Goal: Task Accomplishment & Management: Complete application form

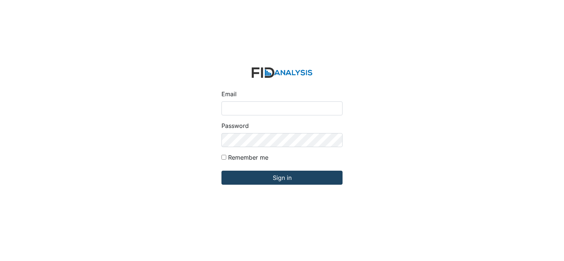
type input "[EMAIL_ADDRESS][DOMAIN_NAME]"
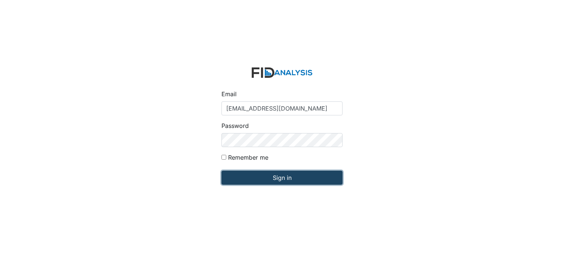
click at [304, 176] on input "Sign in" at bounding box center [282, 178] width 121 height 14
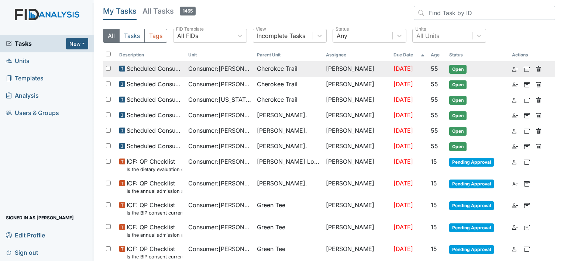
click at [219, 72] on span "Consumer : Callis, Derrick" at bounding box center [219, 68] width 63 height 9
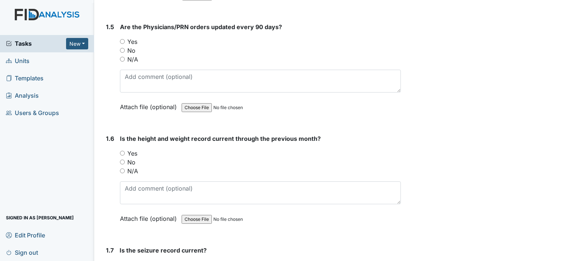
scroll to position [554, 0]
click at [123, 40] on input "Yes" at bounding box center [122, 41] width 5 height 5
radio input "true"
click at [123, 151] on input "Yes" at bounding box center [122, 153] width 5 height 5
radio input "true"
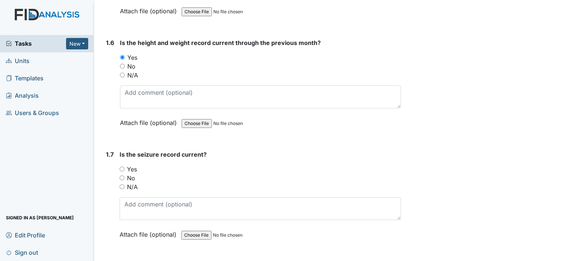
scroll to position [665, 0]
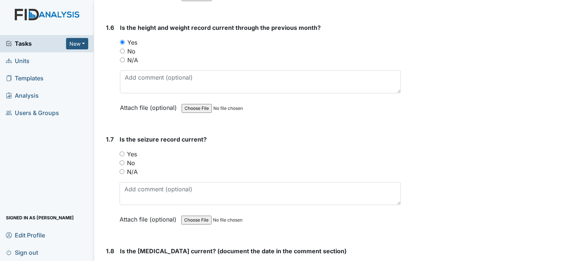
click at [123, 170] on input "N/A" at bounding box center [122, 171] width 5 height 5
radio input "true"
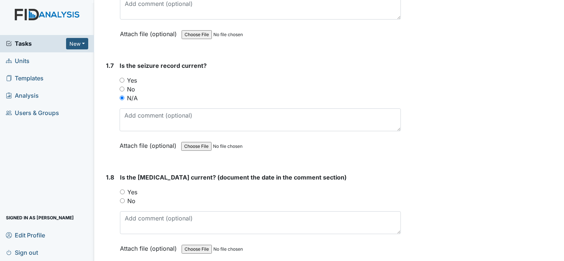
scroll to position [775, 0]
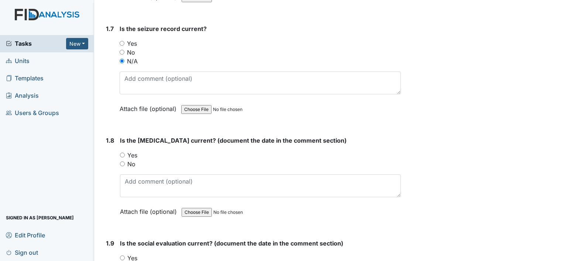
click at [125, 151] on div "Yes" at bounding box center [260, 155] width 281 height 9
click at [124, 153] on input "Yes" at bounding box center [122, 155] width 5 height 5
radio input "true"
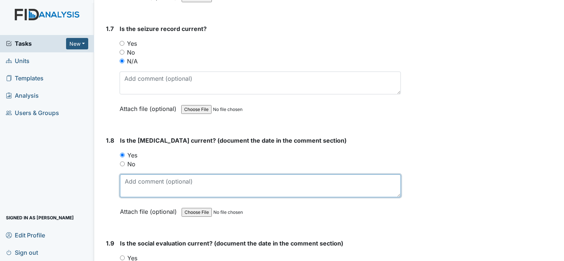
click at [168, 185] on textarea at bounding box center [260, 186] width 281 height 23
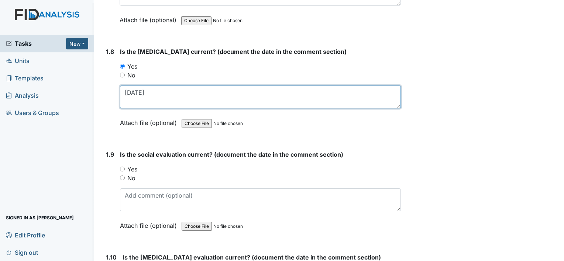
scroll to position [886, 0]
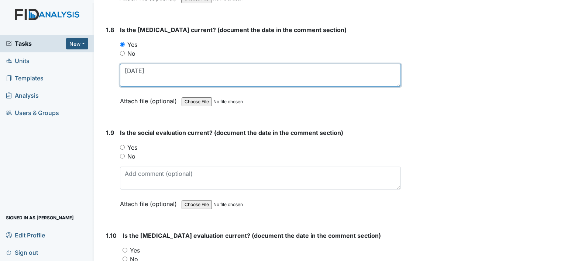
type textarea "08/07/02"
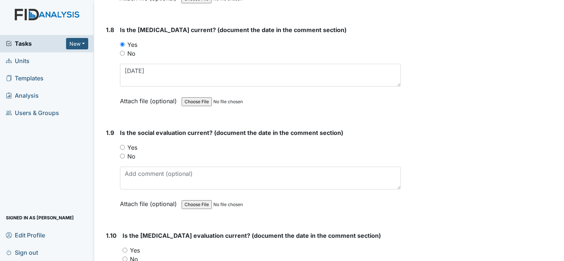
click at [125, 145] on div "Yes" at bounding box center [260, 147] width 281 height 9
click at [119, 146] on div "1.9 Is the social evaluation current? (document the date in the comment section…" at bounding box center [252, 174] width 298 height 91
click at [121, 146] on input "Yes" at bounding box center [122, 147] width 5 height 5
radio input "true"
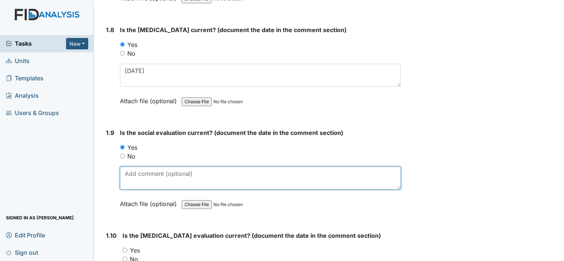
click at [150, 172] on textarea at bounding box center [260, 178] width 281 height 23
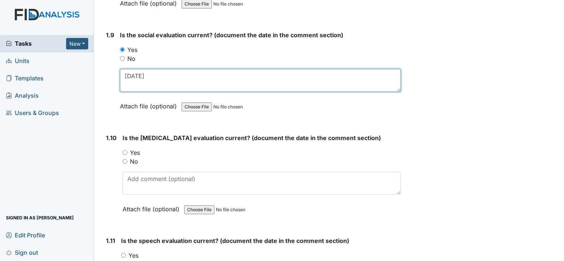
scroll to position [997, 0]
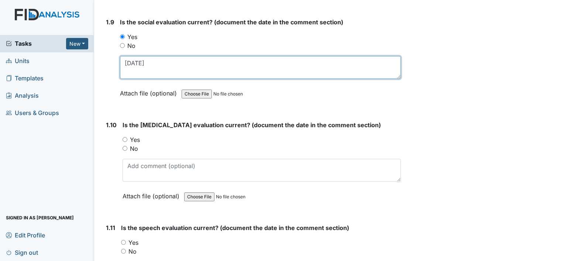
type textarea "08/07/02"
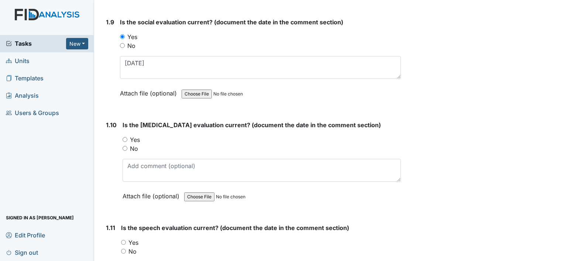
drag, startPoint x: 125, startPoint y: 133, endPoint x: 126, endPoint y: 138, distance: 5.2
click at [125, 136] on div "Yes" at bounding box center [262, 140] width 278 height 9
click at [128, 136] on div "Yes" at bounding box center [262, 140] width 278 height 9
click at [124, 137] on input "Yes" at bounding box center [125, 139] width 5 height 5
radio input "true"
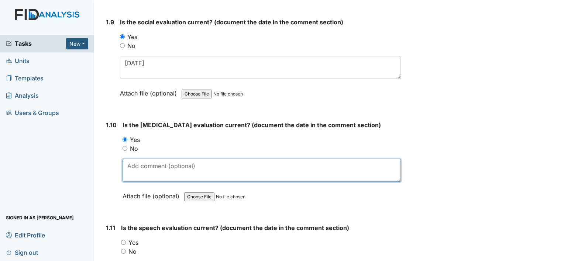
click at [144, 170] on textarea at bounding box center [262, 170] width 278 height 23
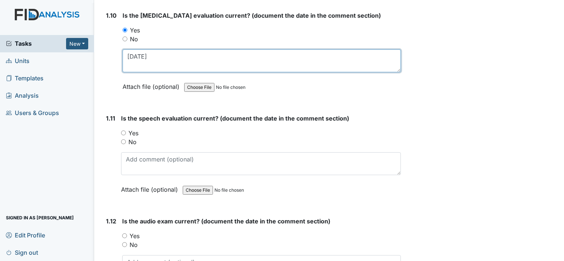
scroll to position [1108, 0]
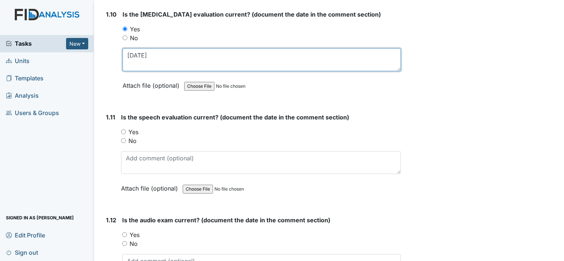
type textarea "03/23/94"
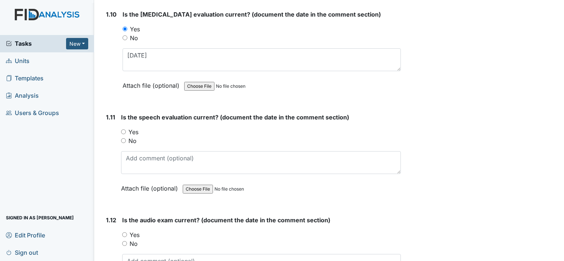
click at [124, 130] on input "Yes" at bounding box center [123, 132] width 5 height 5
radio input "true"
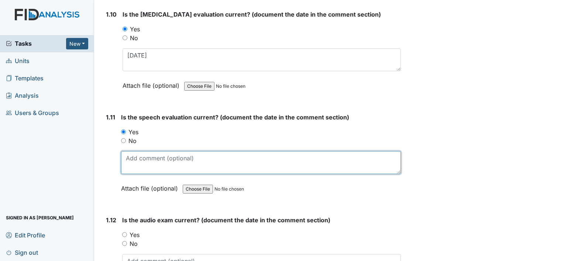
click at [136, 159] on textarea at bounding box center [261, 162] width 280 height 23
click at [136, 155] on textarea "09/017/04" at bounding box center [261, 162] width 280 height 23
type textarea "09017/04"
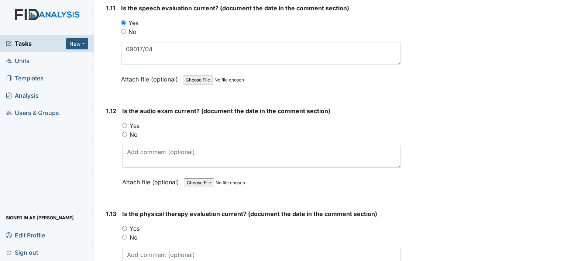
scroll to position [1219, 0]
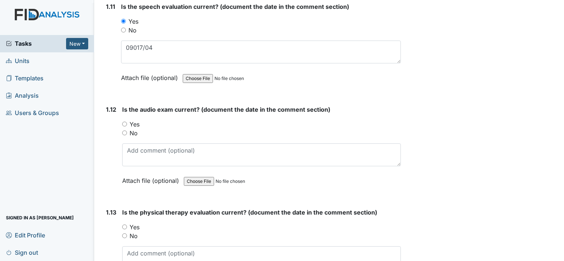
click at [124, 122] on input "Yes" at bounding box center [124, 124] width 5 height 5
radio input "true"
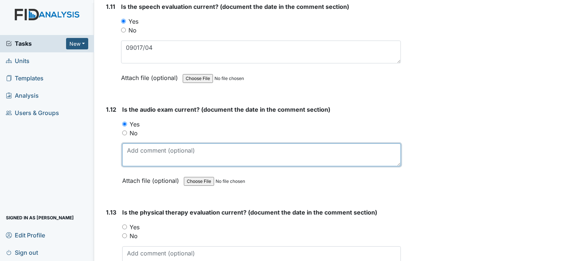
click at [161, 154] on textarea at bounding box center [261, 155] width 279 height 23
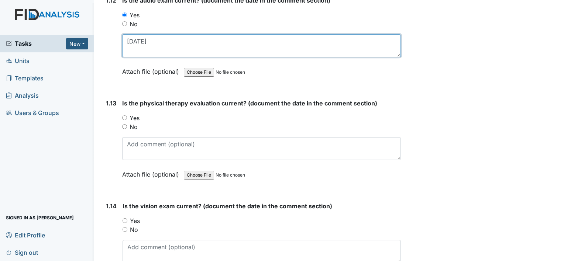
scroll to position [1329, 0]
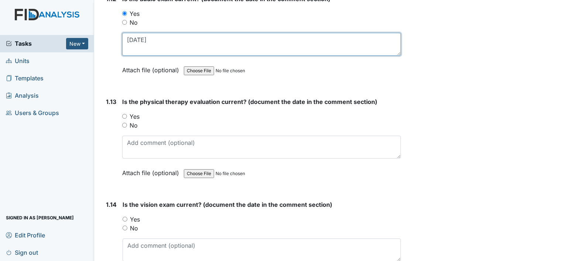
type textarea "09/17/04"
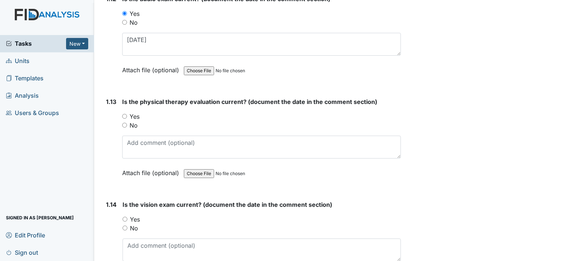
click at [124, 114] on input "Yes" at bounding box center [124, 116] width 5 height 5
radio input "true"
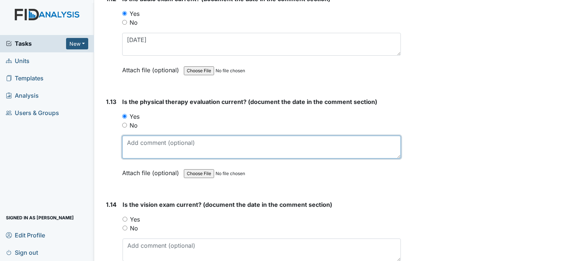
click at [135, 138] on textarea at bounding box center [261, 147] width 279 height 23
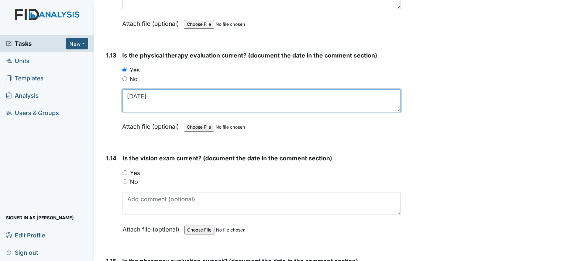
scroll to position [1440, 0]
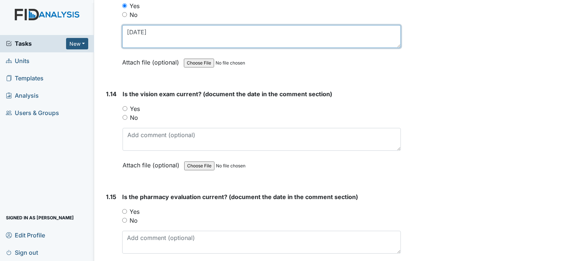
type textarea "10/17/04"
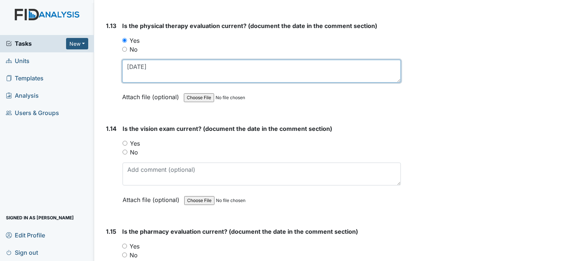
scroll to position [1385, 0]
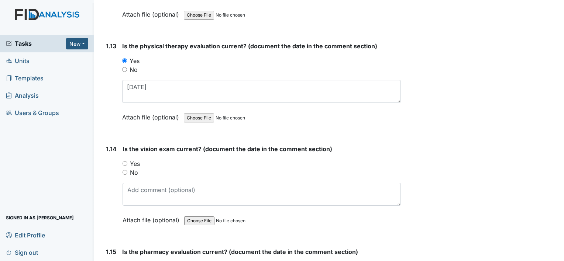
click at [126, 170] on input "No" at bounding box center [125, 172] width 5 height 5
radio input "true"
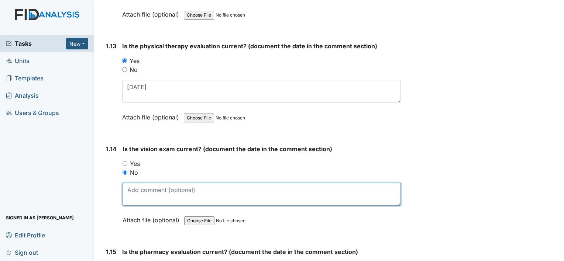
click at [145, 185] on textarea at bounding box center [262, 194] width 278 height 23
type textarea "Appears appointment was completed."
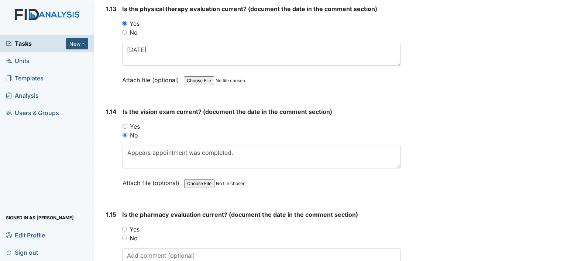
scroll to position [1496, 0]
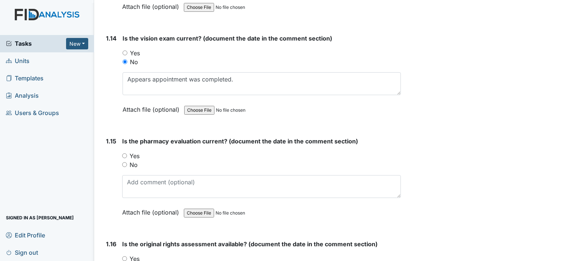
drag, startPoint x: 124, startPoint y: 158, endPoint x: 122, endPoint y: 162, distance: 4.0
click at [124, 162] on input "No" at bounding box center [124, 164] width 5 height 5
radio input "true"
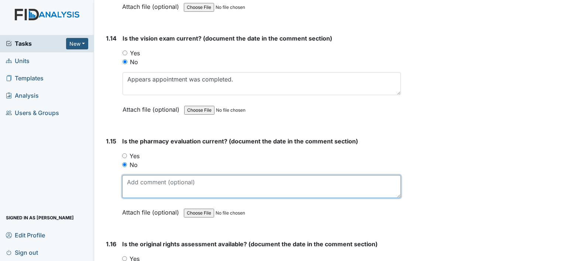
click at [148, 185] on textarea at bounding box center [261, 186] width 279 height 23
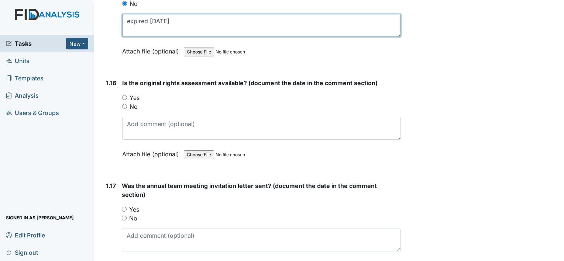
scroll to position [1681, 0]
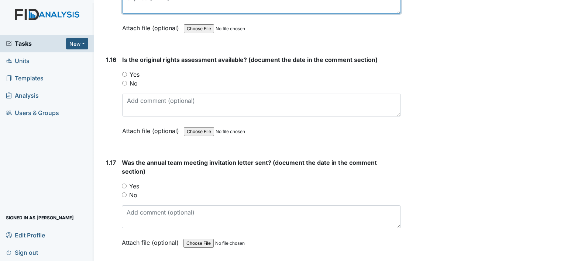
type textarea "expired 06/30/25"
click at [124, 72] on input "Yes" at bounding box center [124, 74] width 5 height 5
radio input "true"
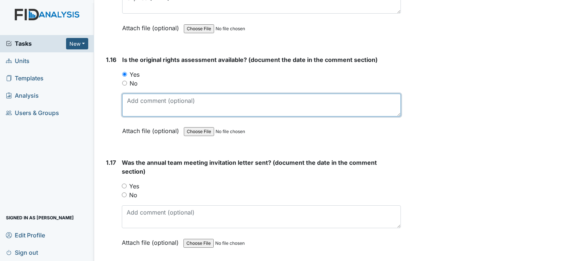
click at [144, 97] on textarea at bounding box center [261, 105] width 279 height 23
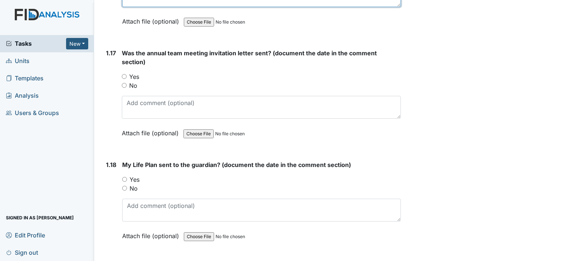
scroll to position [1791, 0]
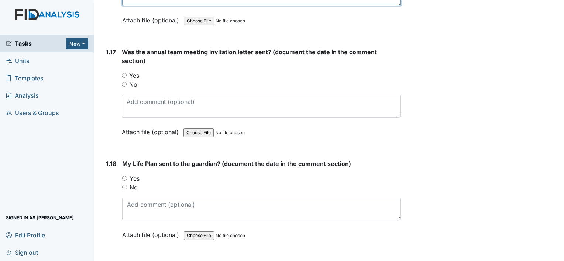
type textarea "03/25/25"
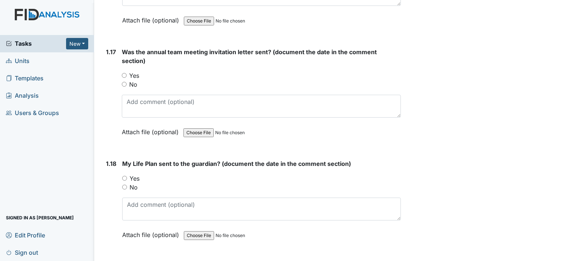
click at [122, 73] on input "Yes" at bounding box center [124, 75] width 5 height 5
radio input "true"
click at [123, 176] on input "Yes" at bounding box center [124, 178] width 5 height 5
radio input "true"
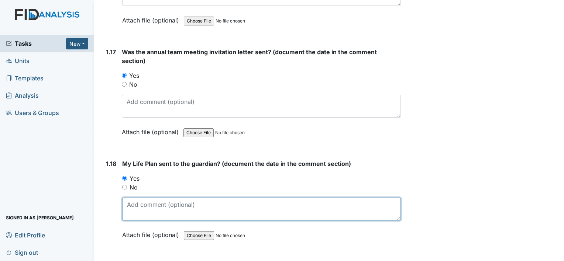
click at [138, 202] on textarea at bounding box center [261, 209] width 279 height 23
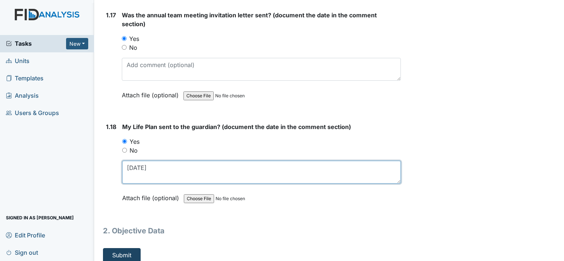
type textarea "03/25/25"
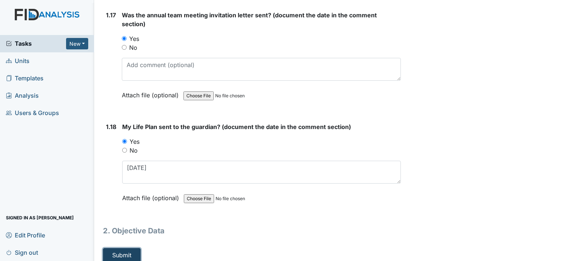
click at [126, 251] on button "Submit" at bounding box center [122, 256] width 38 height 14
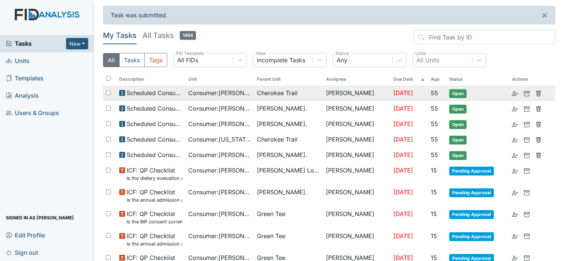
click at [291, 92] on span "Cherokee Trail" at bounding box center [277, 93] width 41 height 9
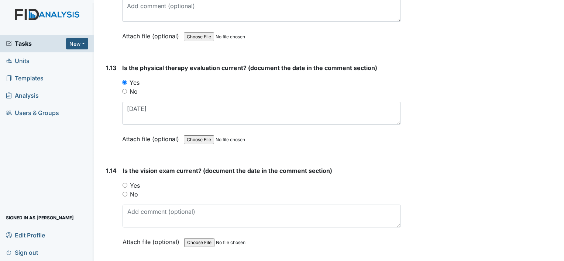
scroll to position [1403, 0]
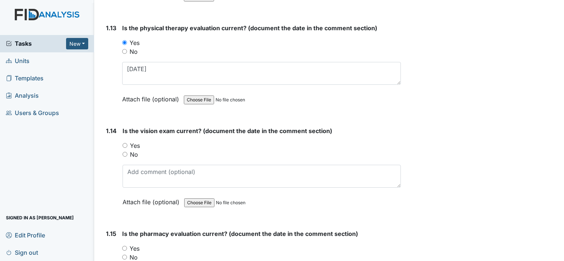
click at [126, 152] on input "No" at bounding box center [125, 154] width 5 height 5
radio input "true"
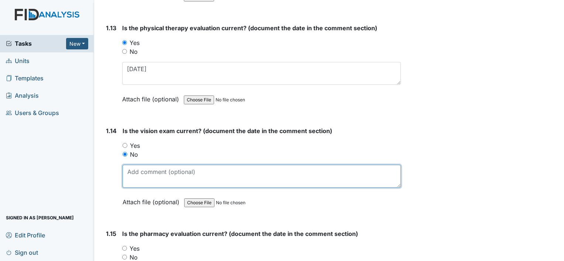
click at [148, 168] on textarea at bounding box center [262, 176] width 278 height 23
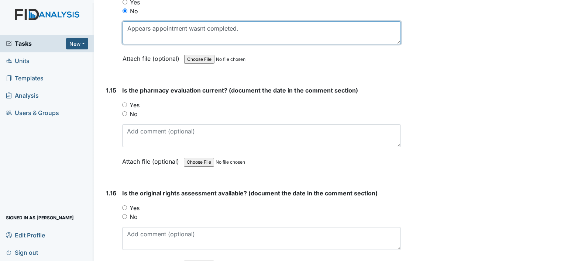
scroll to position [1551, 0]
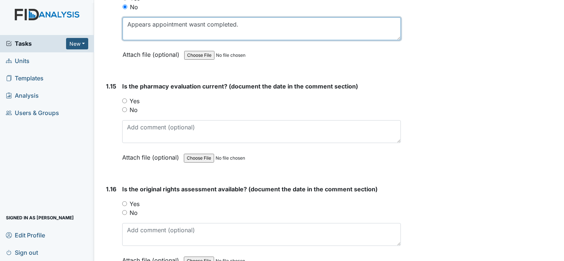
type textarea "Appears appointment wasnt completed."
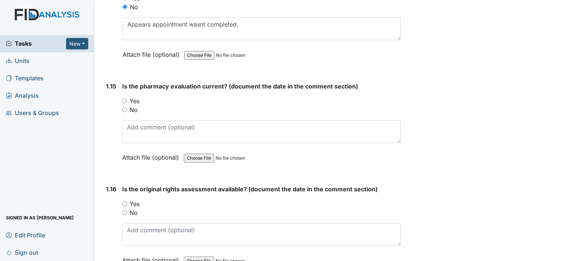
click at [124, 107] on input "No" at bounding box center [124, 109] width 5 height 5
radio input "true"
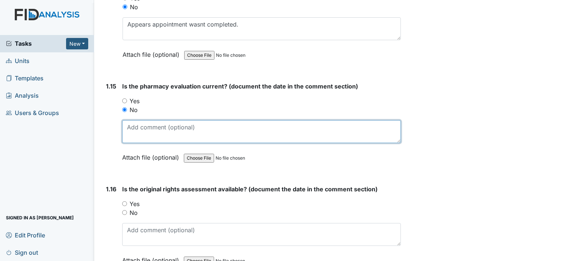
click at [145, 127] on textarea at bounding box center [261, 131] width 279 height 23
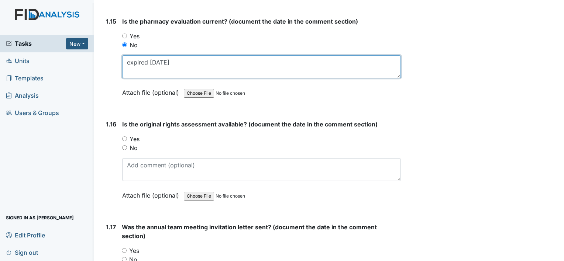
scroll to position [1625, 0]
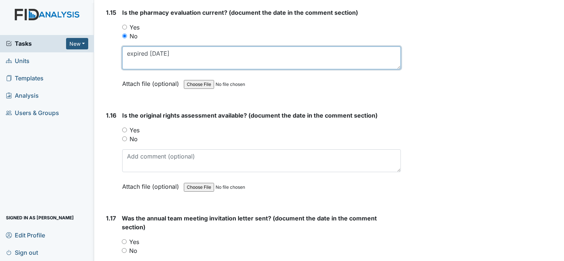
type textarea "expired [DATE]"
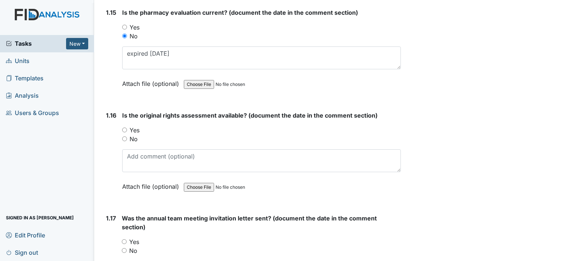
click at [122, 128] on input "Yes" at bounding box center [124, 130] width 5 height 5
radio input "true"
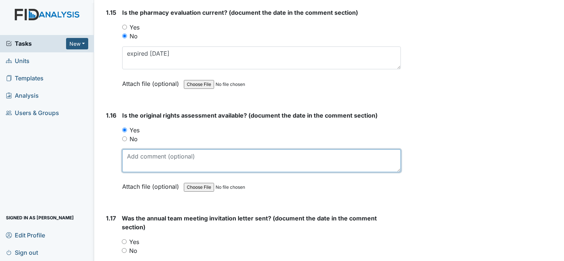
click at [146, 151] on textarea at bounding box center [261, 161] width 279 height 23
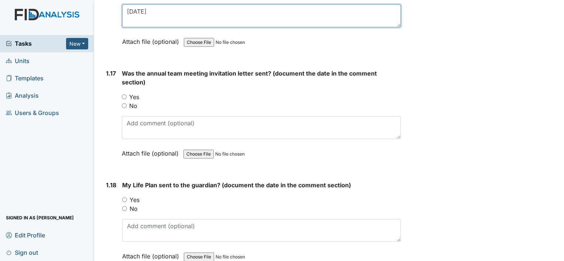
scroll to position [1773, 0]
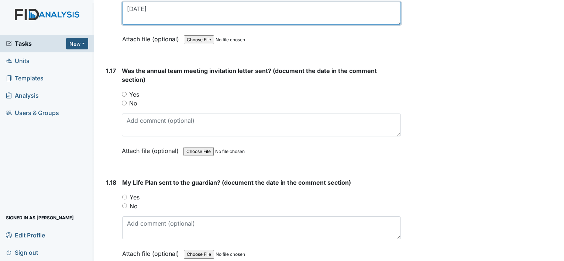
type textarea "02/25/25"
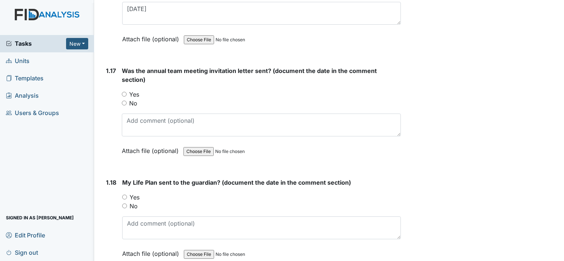
click at [125, 92] on input "Yes" at bounding box center [124, 94] width 5 height 5
radio input "true"
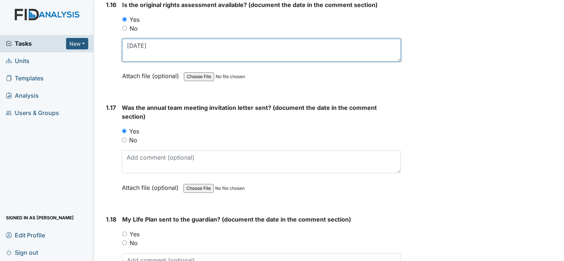
click at [143, 39] on textarea "02/25/25" at bounding box center [261, 50] width 279 height 23
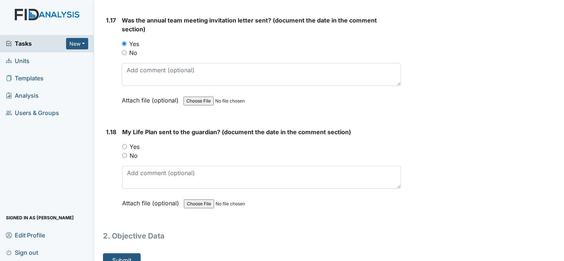
scroll to position [1828, 0]
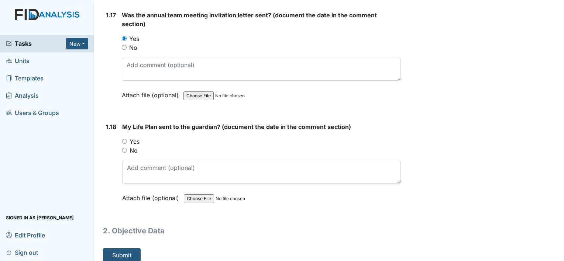
type textarea "02/27/25"
click at [123, 139] on input "Yes" at bounding box center [124, 141] width 5 height 5
radio input "true"
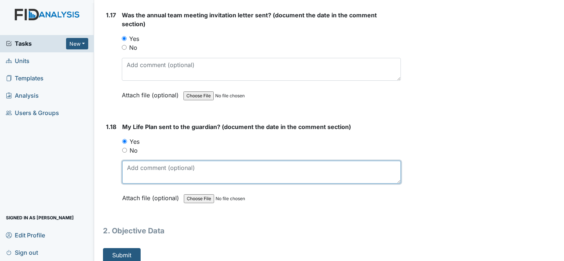
click at [162, 163] on textarea at bounding box center [261, 172] width 279 height 23
type textarea "02/27/25"
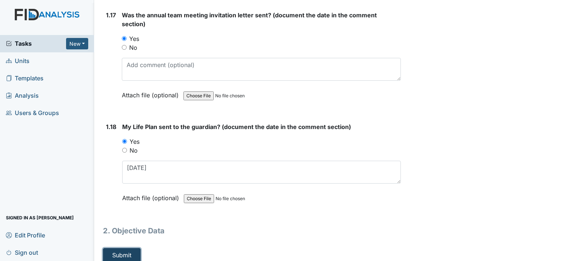
click at [117, 251] on button "Submit" at bounding box center [122, 256] width 38 height 14
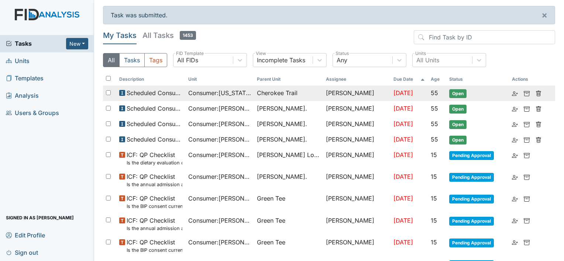
click at [304, 93] on span "Cherokee Trail" at bounding box center [288, 93] width 63 height 9
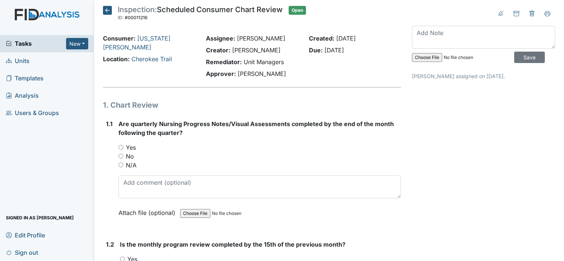
click at [122, 148] on input "Yes" at bounding box center [121, 147] width 5 height 5
radio input "true"
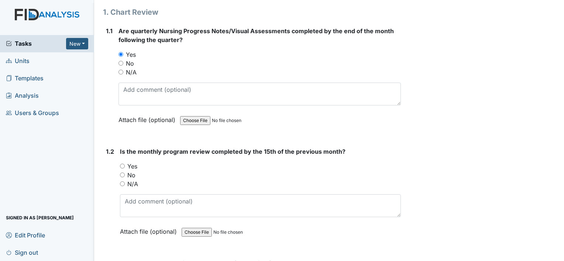
scroll to position [148, 0]
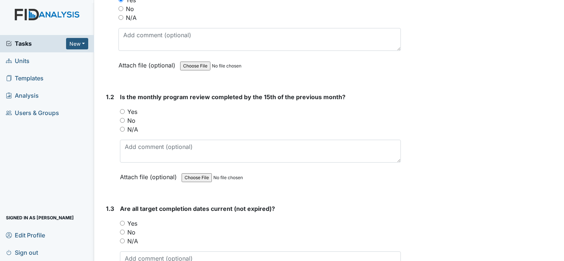
click at [121, 111] on input "Yes" at bounding box center [122, 111] width 5 height 5
radio input "true"
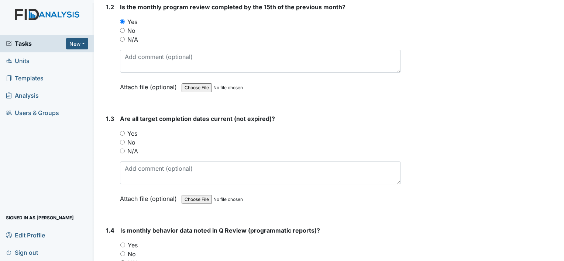
scroll to position [295, 0]
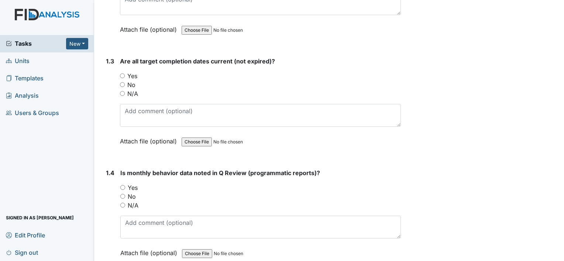
click at [121, 75] on input "Yes" at bounding box center [122, 75] width 5 height 5
radio input "true"
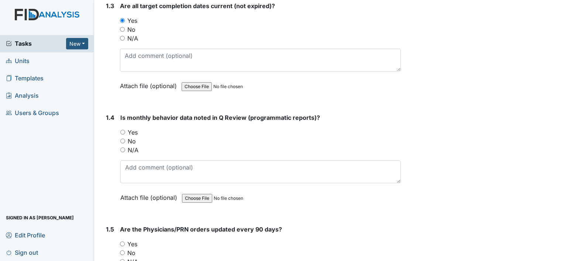
scroll to position [369, 0]
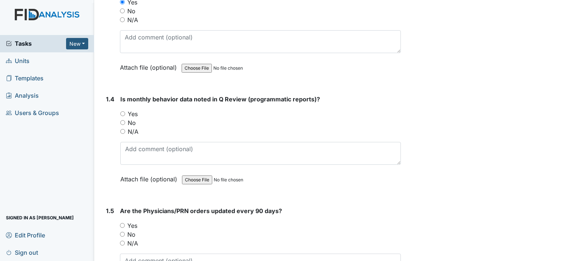
click at [118, 113] on div "1.4 Is monthly behavior data noted in Q Review (programmatic reports)? You must…" at bounding box center [252, 145] width 298 height 100
click at [120, 113] on div "1.4 Is monthly behavior data noted in Q Review (programmatic reports)? You must…" at bounding box center [252, 145] width 298 height 100
click at [121, 112] on input "Yes" at bounding box center [122, 114] width 5 height 5
radio input "true"
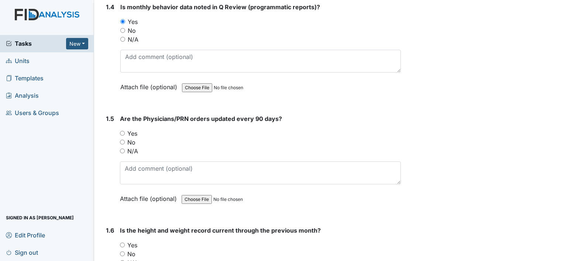
scroll to position [480, 0]
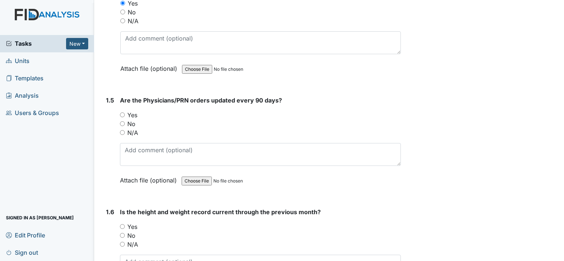
click at [122, 113] on input "Yes" at bounding box center [122, 115] width 5 height 5
radio input "true"
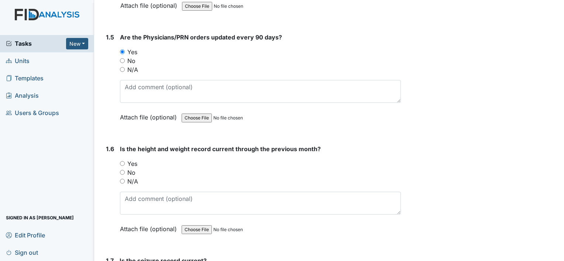
scroll to position [591, 0]
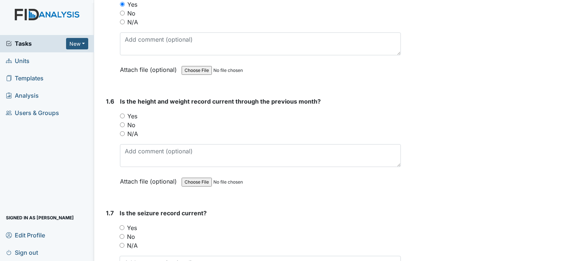
click at [124, 114] on input "Yes" at bounding box center [122, 116] width 5 height 5
radio input "true"
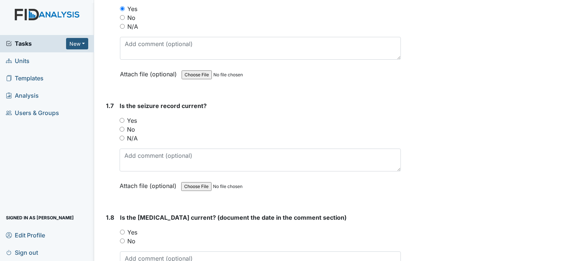
scroll to position [702, 0]
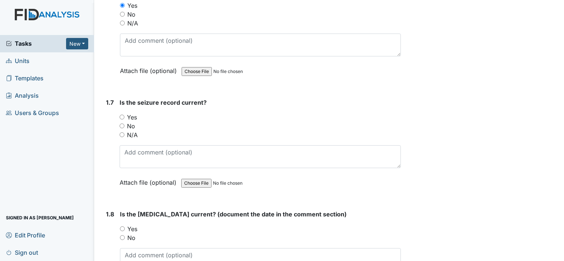
click at [124, 133] on div "N/A" at bounding box center [260, 135] width 281 height 9
click at [121, 115] on input "Yes" at bounding box center [122, 117] width 5 height 5
radio input "true"
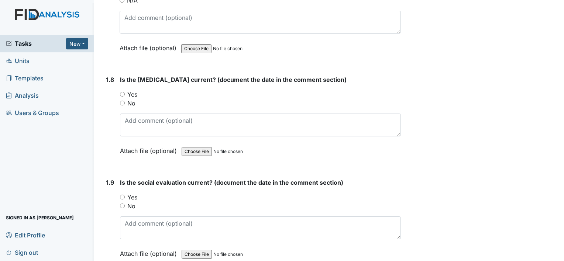
scroll to position [849, 0]
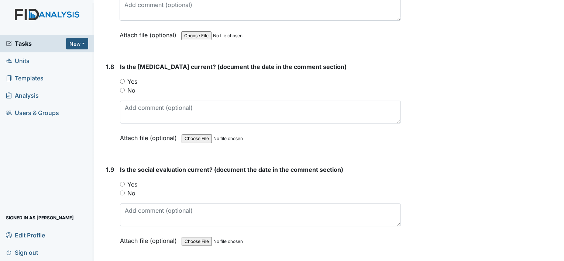
click at [125, 78] on div "Yes" at bounding box center [260, 81] width 281 height 9
drag, startPoint x: 123, startPoint y: 79, endPoint x: 136, endPoint y: 97, distance: 22.3
click at [124, 79] on input "Yes" at bounding box center [122, 81] width 5 height 5
radio input "true"
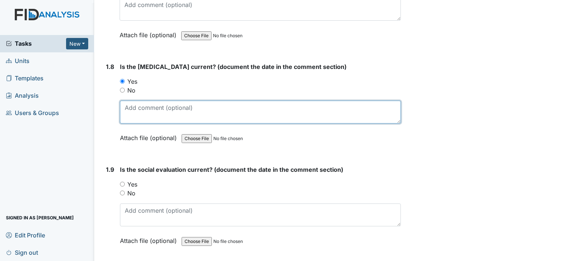
click at [142, 109] on textarea at bounding box center [260, 112] width 281 height 23
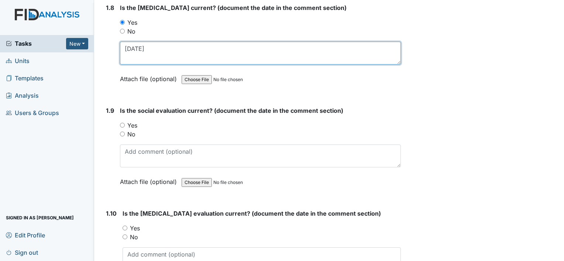
scroll to position [923, 0]
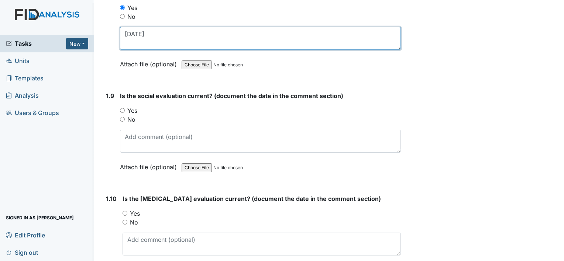
type textarea "12/22/02"
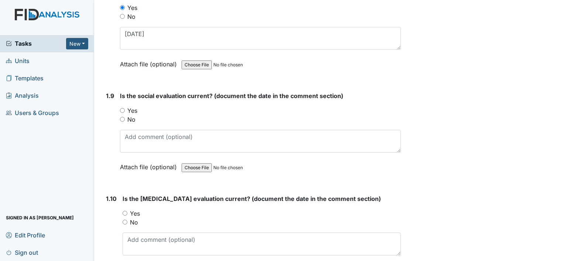
click at [123, 108] on input "Yes" at bounding box center [122, 110] width 5 height 5
radio input "true"
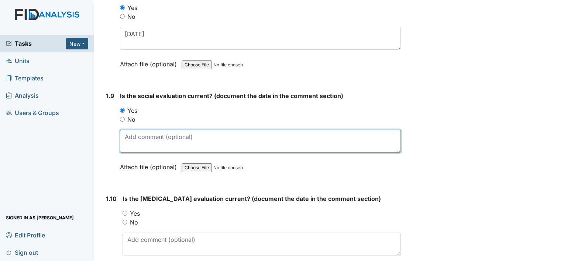
click at [154, 131] on textarea at bounding box center [260, 141] width 281 height 23
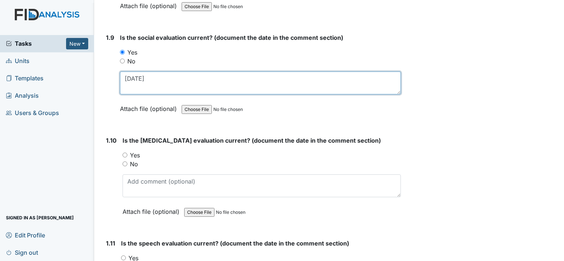
scroll to position [997, 0]
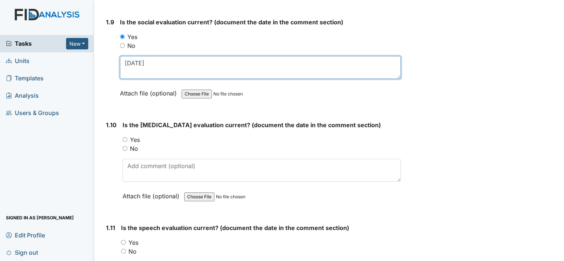
type textarea "04/18/02"
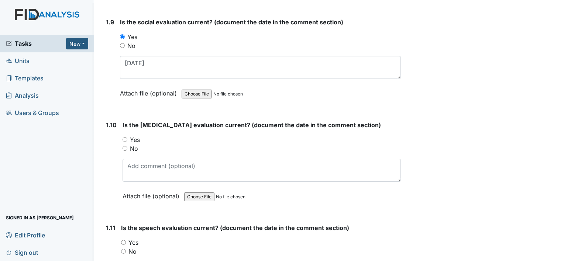
click at [126, 137] on input "Yes" at bounding box center [125, 139] width 5 height 5
radio input "true"
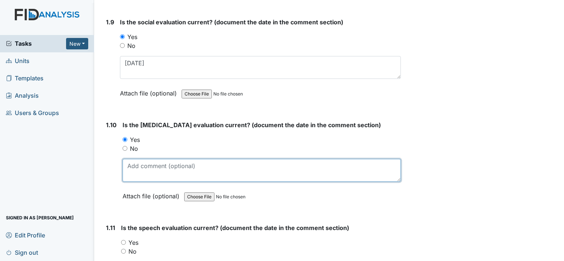
click at [145, 162] on textarea at bounding box center [262, 170] width 278 height 23
type textarea "07/01/25"
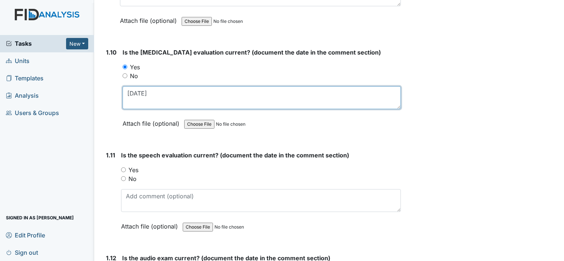
scroll to position [1071, 0]
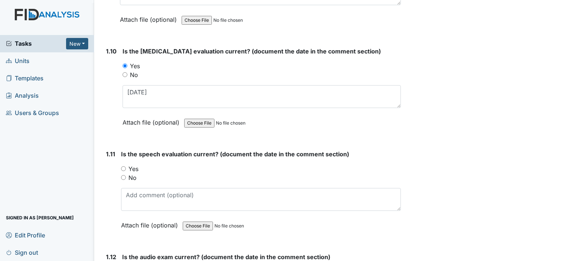
click at [124, 167] on input "Yes" at bounding box center [123, 169] width 5 height 5
radio input "true"
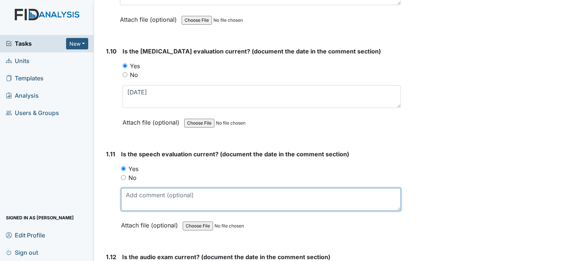
click at [145, 202] on textarea at bounding box center [261, 199] width 280 height 23
type textarea "12/31/08"
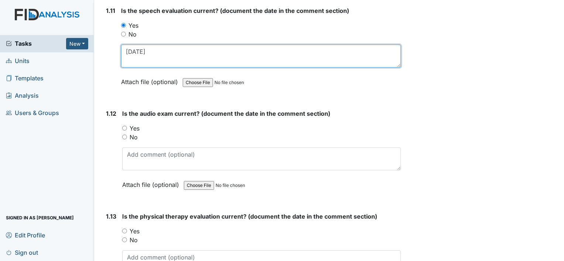
scroll to position [1219, 0]
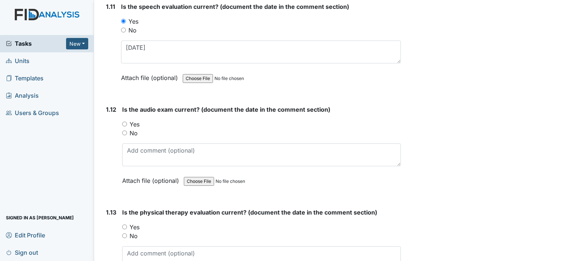
click at [126, 122] on input "Yes" at bounding box center [124, 124] width 5 height 5
radio input "true"
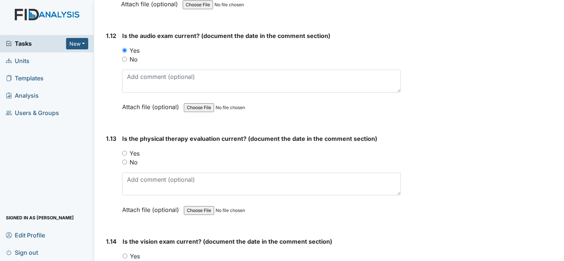
scroll to position [1329, 0]
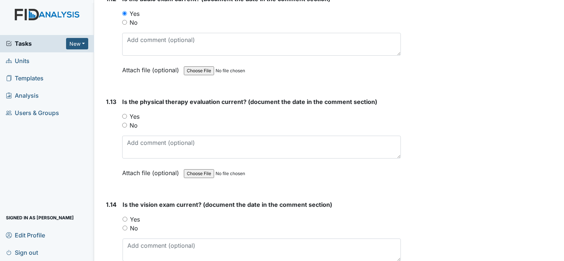
click at [124, 114] on input "Yes" at bounding box center [124, 116] width 5 height 5
radio input "true"
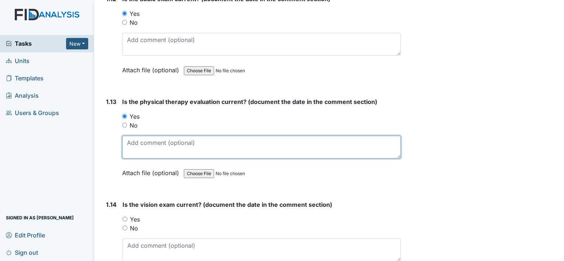
click at [157, 145] on textarea at bounding box center [261, 147] width 279 height 23
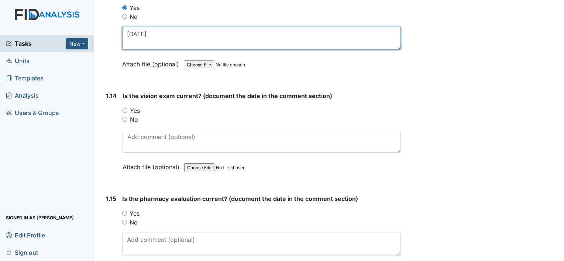
scroll to position [1440, 0]
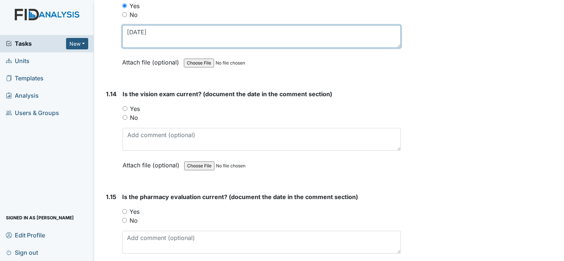
type textarea "10/20/17"
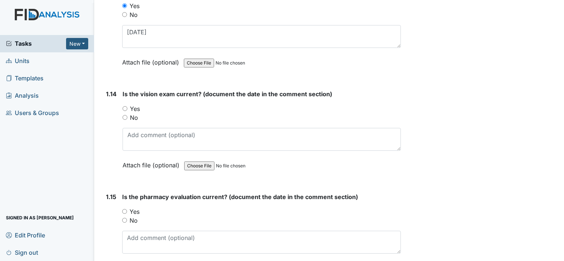
click at [124, 115] on input "No" at bounding box center [125, 117] width 5 height 5
radio input "true"
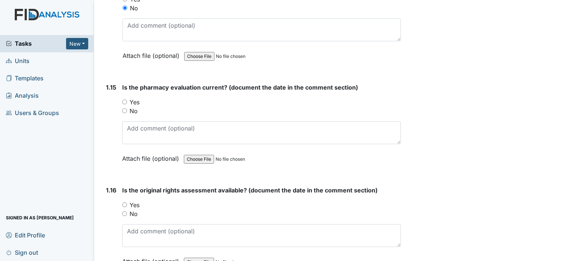
scroll to position [1551, 0]
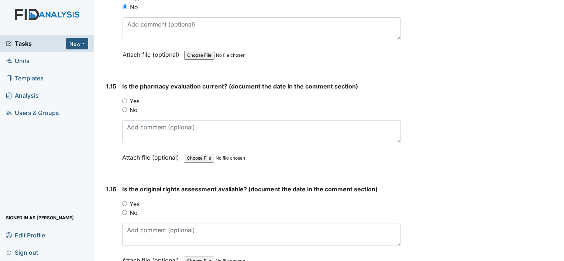
click at [123, 107] on input "No" at bounding box center [124, 109] width 5 height 5
radio input "true"
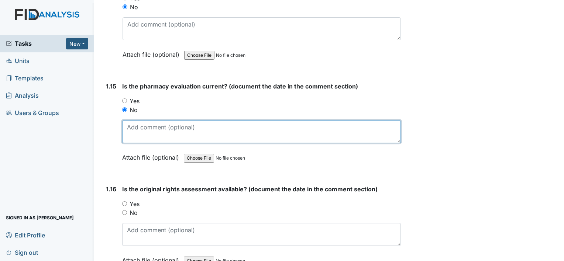
click at [144, 120] on textarea at bounding box center [261, 131] width 279 height 23
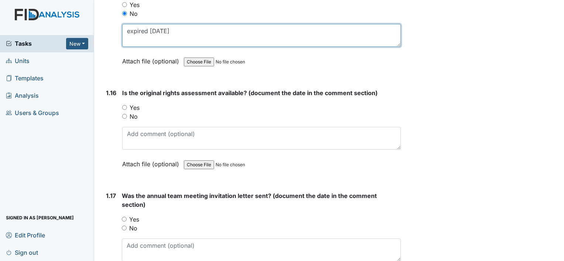
scroll to position [1662, 0]
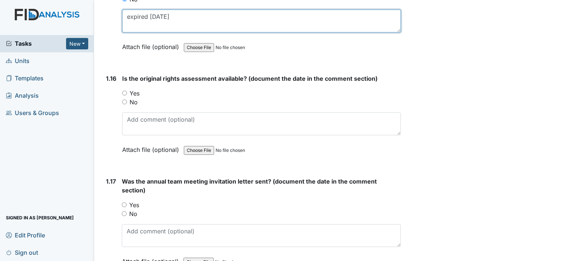
type textarea "expired 06/30/25"
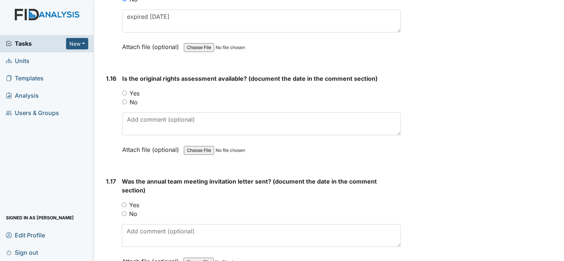
click at [124, 91] on input "Yes" at bounding box center [124, 93] width 5 height 5
radio input "true"
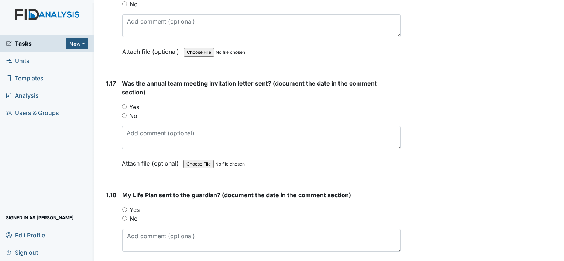
scroll to position [1773, 0]
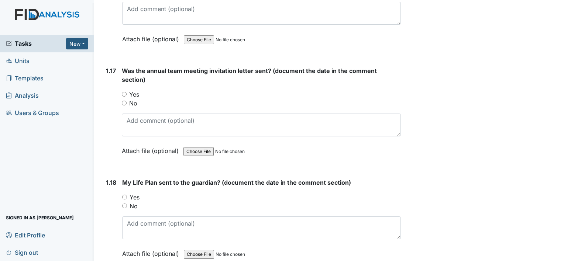
click at [125, 92] on input "Yes" at bounding box center [124, 94] width 5 height 5
radio input "true"
click at [123, 195] on input "Yes" at bounding box center [124, 197] width 5 height 5
radio input "true"
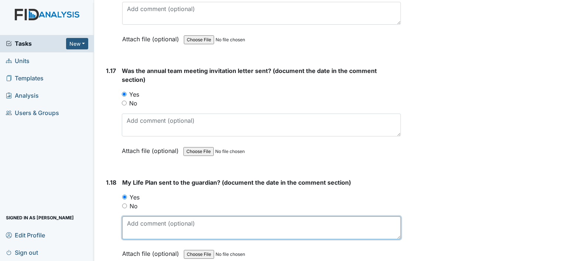
click at [162, 225] on textarea at bounding box center [261, 228] width 279 height 23
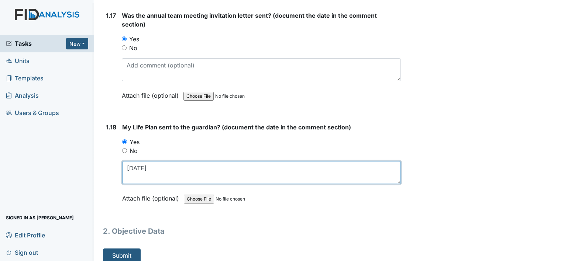
scroll to position [1828, 0]
type textarea "11/14/25"
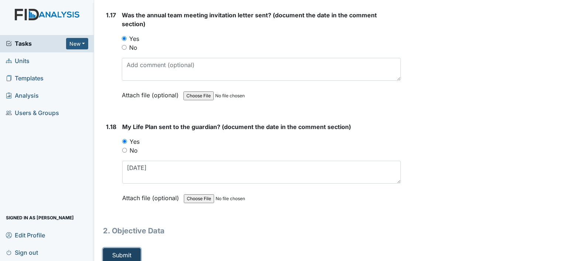
click at [134, 249] on button "Submit" at bounding box center [122, 256] width 38 height 14
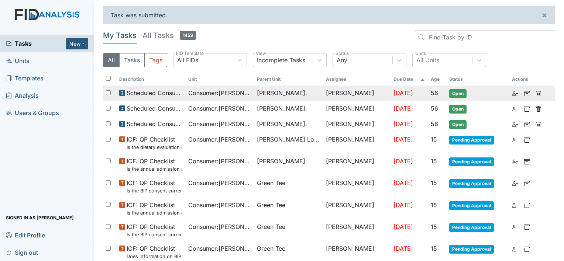
click at [266, 95] on span "[PERSON_NAME]." at bounding box center [282, 93] width 50 height 9
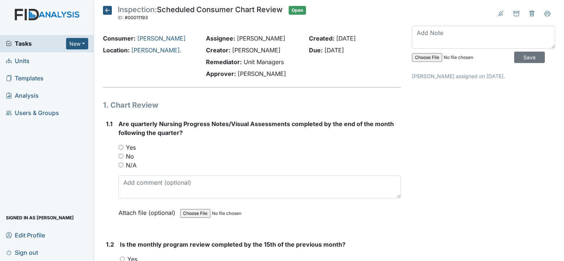
click at [121, 147] on input "Yes" at bounding box center [121, 147] width 5 height 5
radio input "true"
click at [121, 156] on input "No" at bounding box center [121, 156] width 5 height 5
radio input "true"
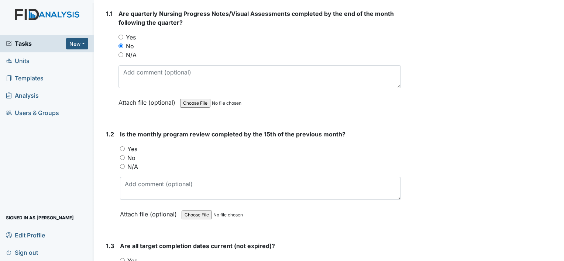
scroll to position [111, 0]
click at [123, 157] on input "No" at bounding box center [122, 157] width 5 height 5
radio input "true"
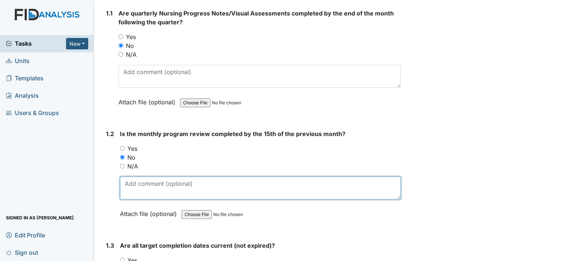
click at [148, 178] on textarea at bounding box center [260, 188] width 281 height 23
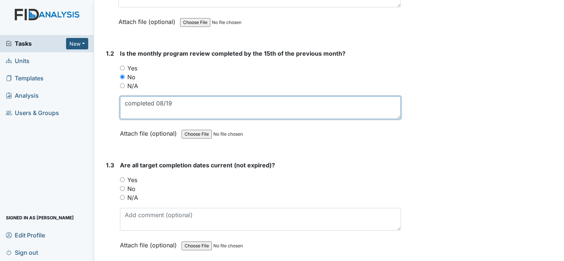
scroll to position [222, 0]
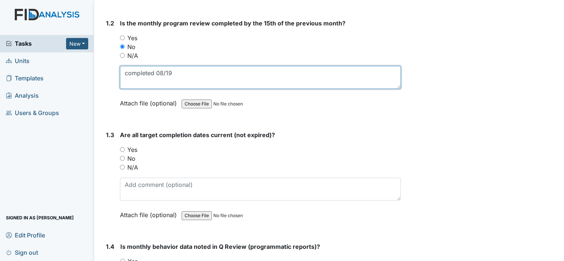
type textarea "completed 08/19"
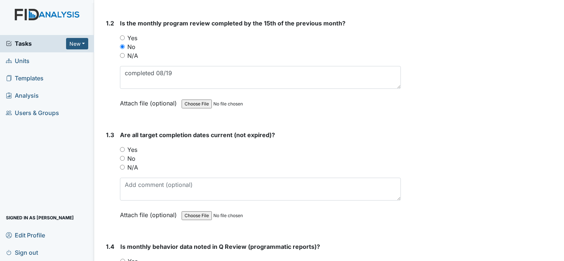
click at [124, 151] on input "Yes" at bounding box center [122, 149] width 5 height 5
radio input "true"
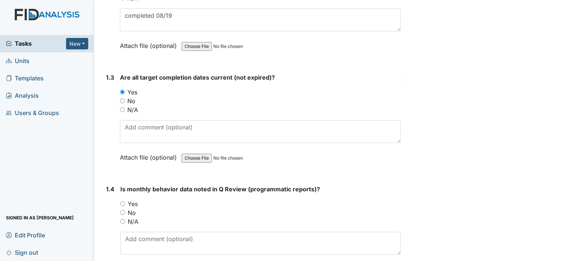
scroll to position [332, 0]
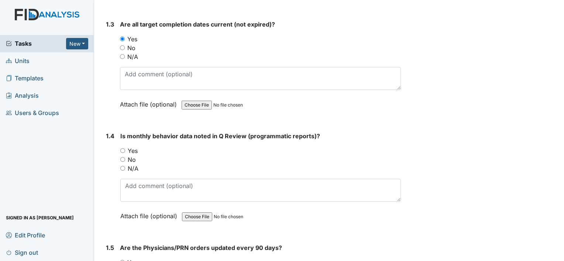
click at [123, 150] on input "Yes" at bounding box center [122, 150] width 5 height 5
radio input "true"
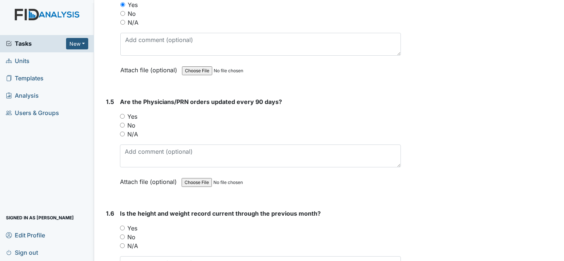
scroll to position [480, 0]
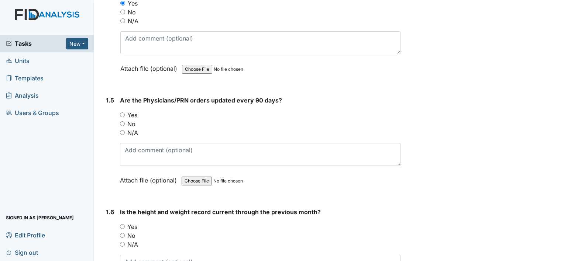
drag, startPoint x: 463, startPoint y: 0, endPoint x: 539, endPoint y: 82, distance: 111.9
